Goal: Find contact information: Find contact information

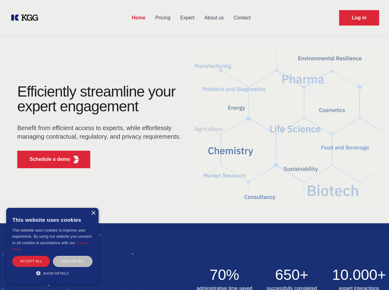
click at [194, 145] on div "Efficiently streamline your expert engagement Benefit from efficient access to …" at bounding box center [100, 128] width 187 height 89
click at [46, 160] on p "Schedule a demo" at bounding box center [50, 159] width 41 height 7
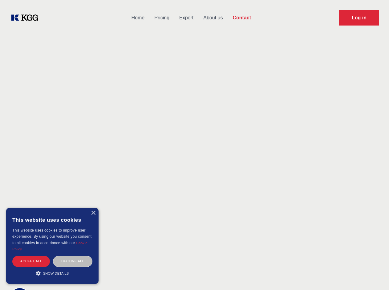
click at [93, 213] on div "× This website uses cookies This website uses cookies to improve user experienc…" at bounding box center [52, 246] width 92 height 76
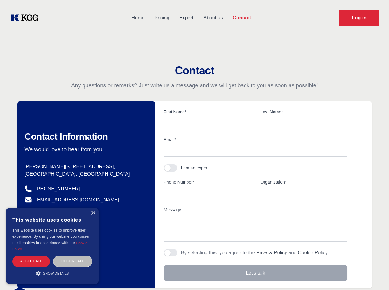
click at [31, 261] on div "Accept all" at bounding box center [31, 261] width 38 height 11
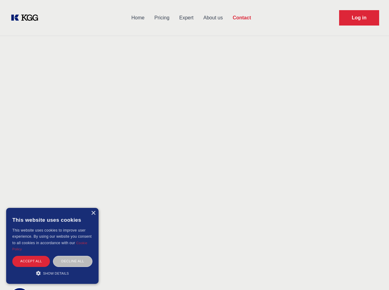
click at [73, 261] on div "Decline all" at bounding box center [72, 261] width 39 height 11
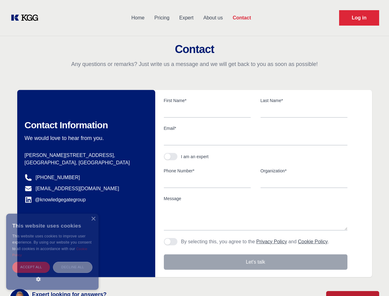
click at [52, 273] on main "Contact Any questions or remarks? Just write us a message and we will get back …" at bounding box center [194, 160] width 389 height 321
